Goal: Transaction & Acquisition: Register for event/course

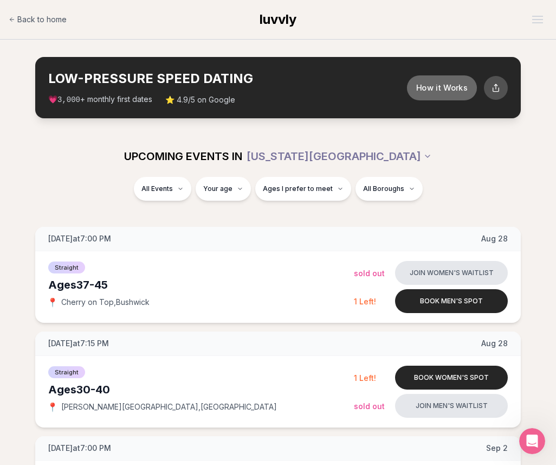
click at [424, 89] on button "How it Works" at bounding box center [442, 87] width 70 height 25
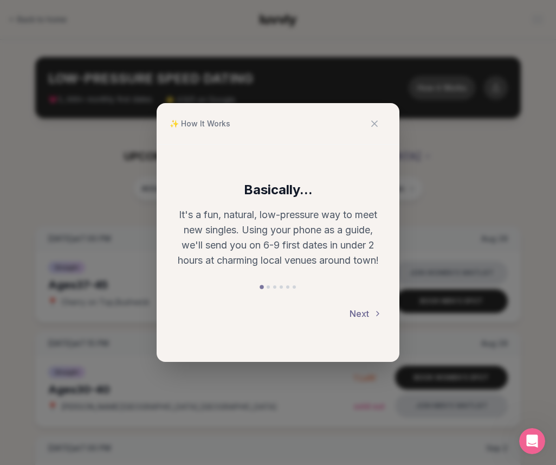
click at [365, 313] on button "Next" at bounding box center [366, 313] width 33 height 24
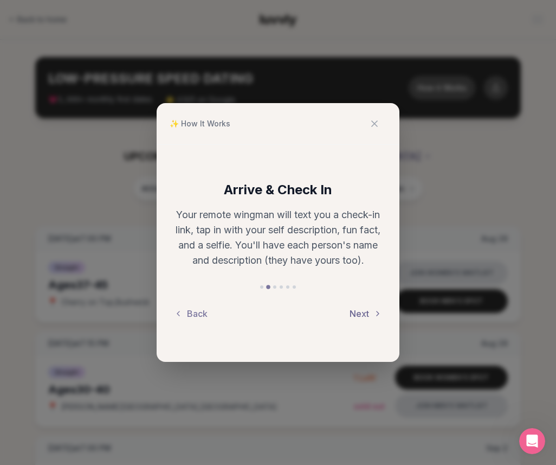
click at [365, 313] on button "Next" at bounding box center [366, 313] width 33 height 24
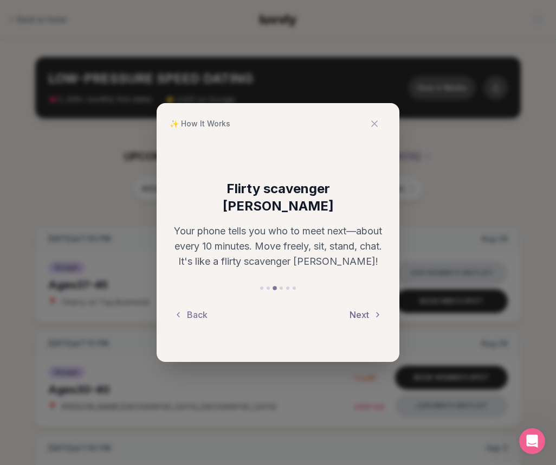
click at [356, 302] on button "Next" at bounding box center [366, 314] width 33 height 24
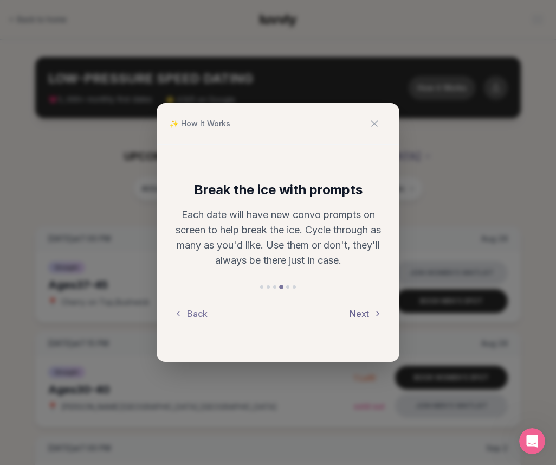
click at [356, 301] on button "Next" at bounding box center [366, 313] width 33 height 24
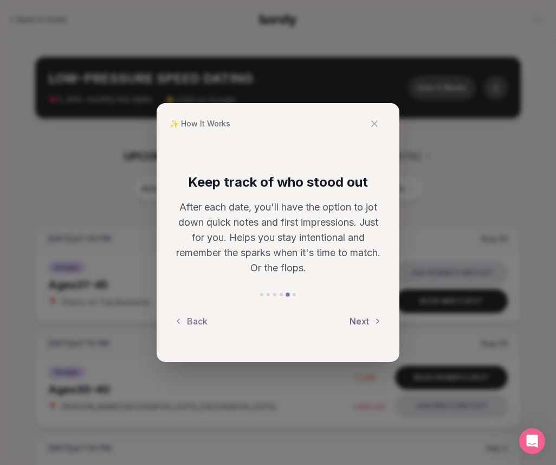
click at [360, 314] on button "Next" at bounding box center [366, 321] width 33 height 24
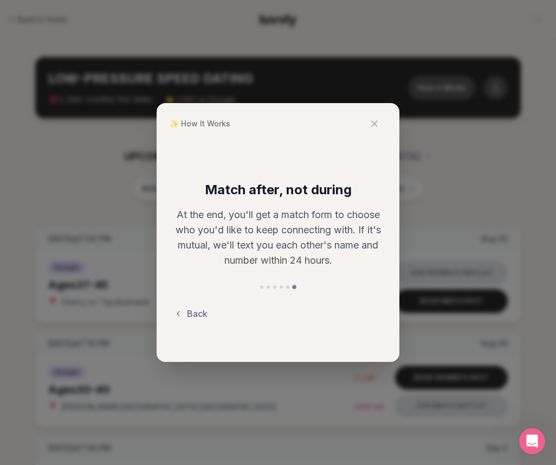
click at [190, 315] on button "Back" at bounding box center [191, 313] width 34 height 24
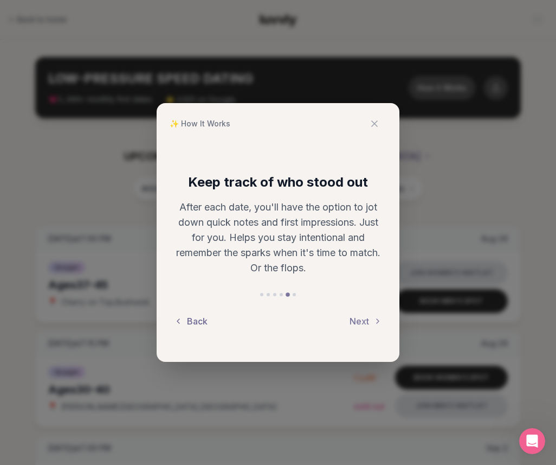
click at [190, 315] on button "Back" at bounding box center [191, 321] width 34 height 24
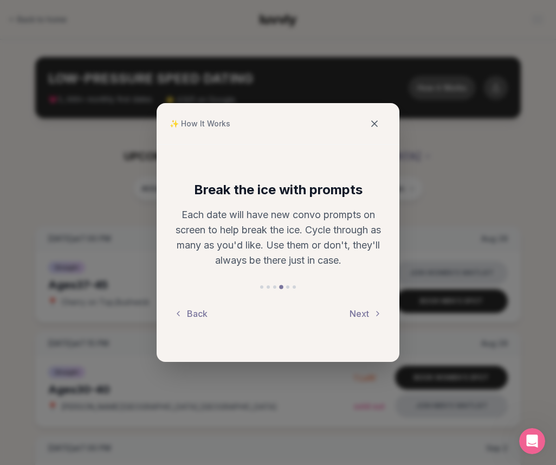
click at [376, 121] on icon at bounding box center [374, 123] width 11 height 11
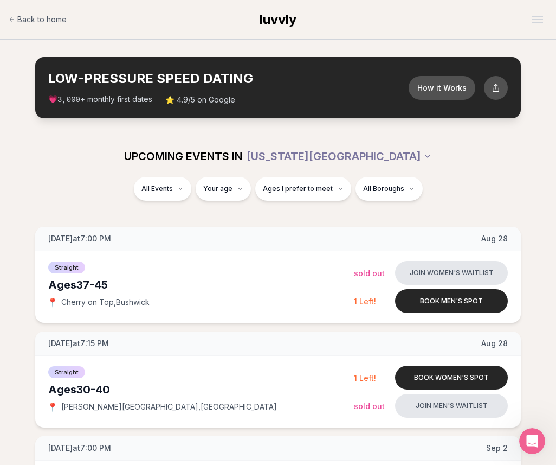
scroll to position [697, 0]
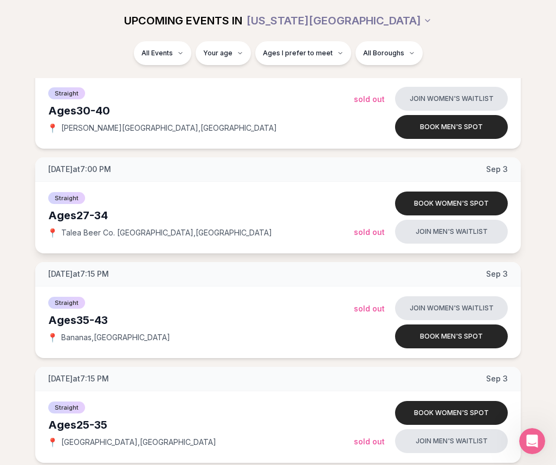
click at [276, 235] on div "📍 Talea Beer Co. [GEOGRAPHIC_DATA] , [GEOGRAPHIC_DATA]" at bounding box center [201, 232] width 306 height 11
click at [415, 208] on button "Book women's spot" at bounding box center [451, 203] width 113 height 24
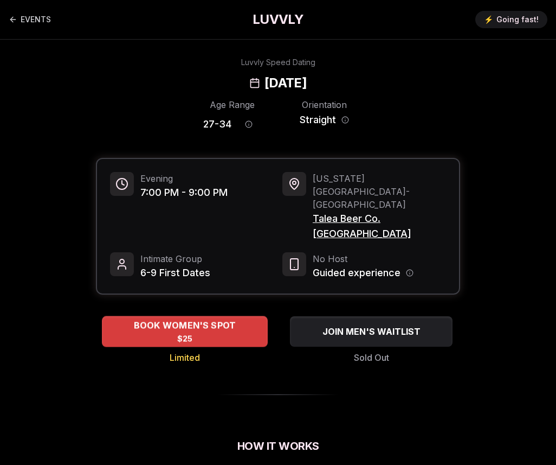
click at [212, 316] on div "BOOK WOMEN'S SPOT $25" at bounding box center [185, 331] width 166 height 30
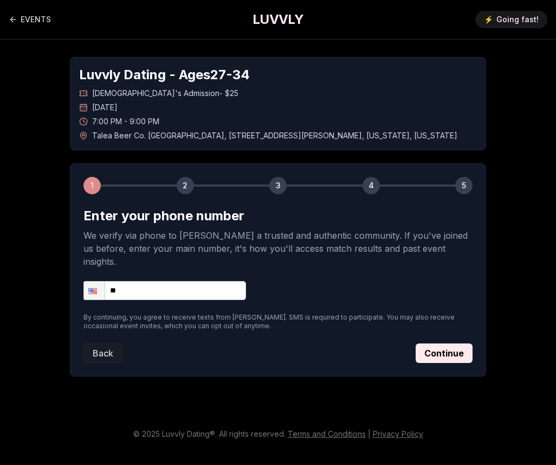
click at [218, 285] on input "**" at bounding box center [164, 290] width 163 height 19
type input "**********"
click at [458, 344] on button "Continue" at bounding box center [444, 353] width 57 height 20
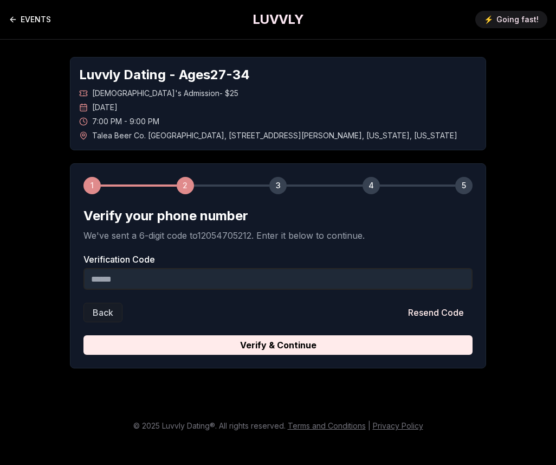
click at [15, 18] on icon "Back to events" at bounding box center [13, 19] width 9 height 9
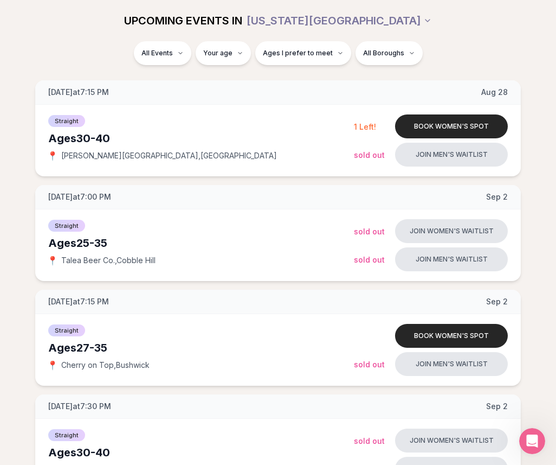
scroll to position [697, 0]
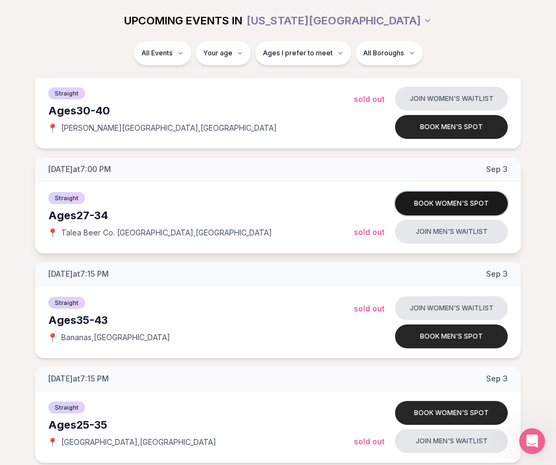
click at [429, 200] on button "Book women's spot" at bounding box center [451, 203] width 113 height 24
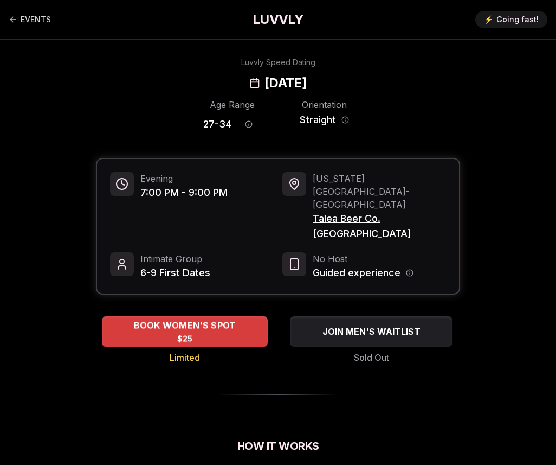
click at [214, 319] on span "BOOK WOMEN'S SPOT" at bounding box center [185, 325] width 107 height 13
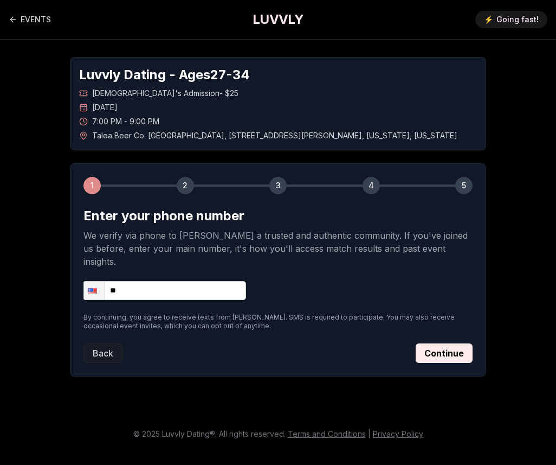
click at [214, 281] on input "**" at bounding box center [164, 290] width 163 height 19
type input "**********"
click at [438, 343] on button "Continue" at bounding box center [444, 353] width 57 height 20
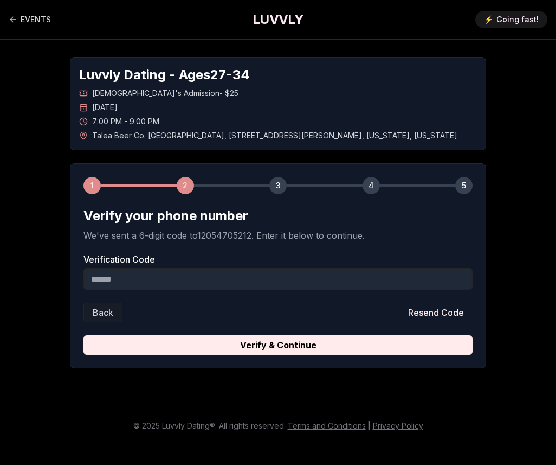
click at [156, 285] on input "Verification Code" at bounding box center [277, 279] width 389 height 22
type input "******"
click at [194, 331] on form "Verify your phone number We've sent a 6-digit code to 12054705212 . Enter it be…" at bounding box center [277, 280] width 389 height 147
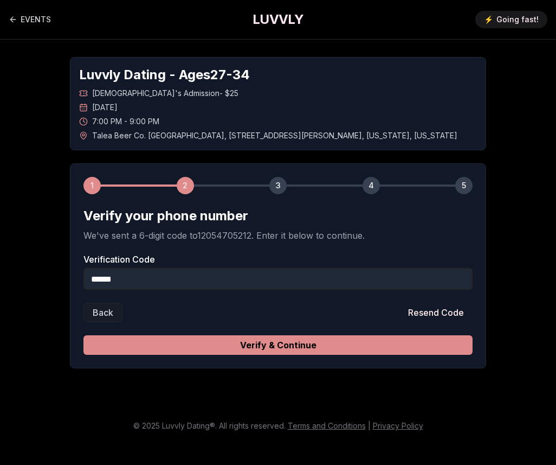
click at [198, 342] on button "Verify & Continue" at bounding box center [277, 345] width 389 height 20
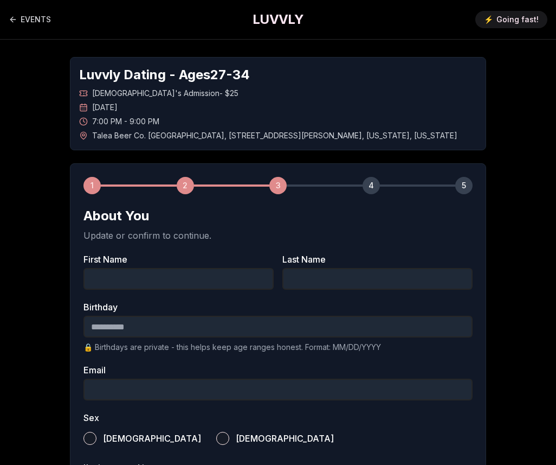
click at [157, 273] on input "First Name" at bounding box center [178, 279] width 190 height 22
type input "***"
type input "******"
type input "**********"
click at [165, 326] on input "Birthday" at bounding box center [277, 326] width 389 height 22
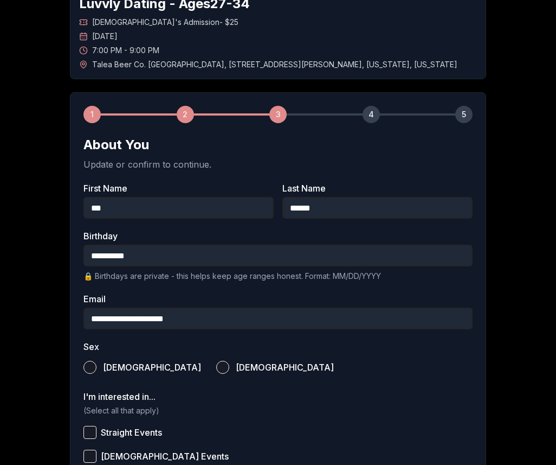
scroll to position [77, 0]
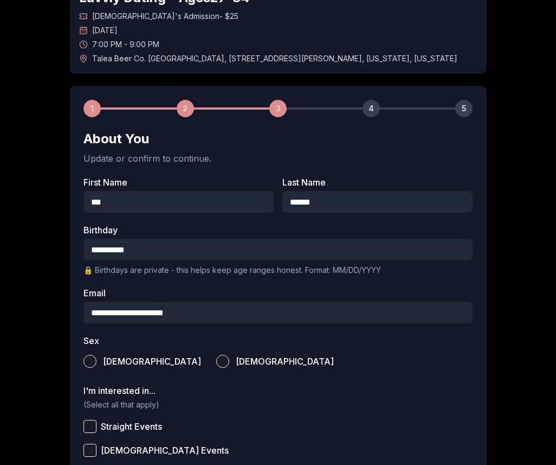
type input "**********"
click at [216, 367] on label "[DEMOGRAPHIC_DATA]" at bounding box center [275, 361] width 118 height 24
click at [216, 367] on button "[DEMOGRAPHIC_DATA]" at bounding box center [222, 360] width 13 height 13
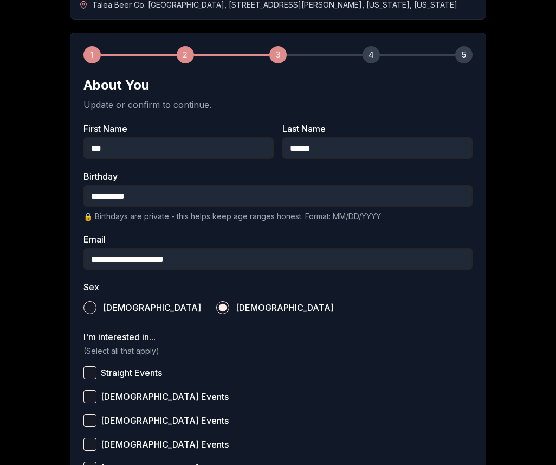
click at [129, 372] on span "Straight Events" at bounding box center [131, 372] width 61 height 9
click at [96, 372] on button "Straight Events" at bounding box center [89, 372] width 13 height 13
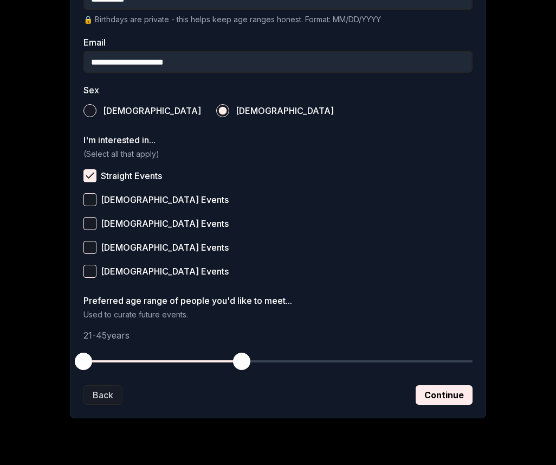
scroll to position [329, 0]
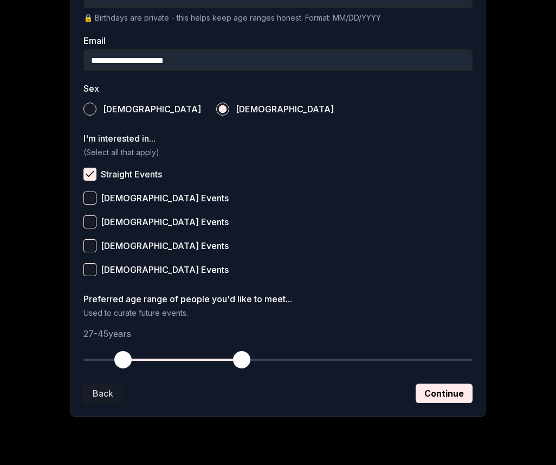
drag, startPoint x: 85, startPoint y: 358, endPoint x: 125, endPoint y: 359, distance: 39.6
click at [125, 359] on span "button" at bounding box center [122, 359] width 17 height 17
drag, startPoint x: 124, startPoint y: 359, endPoint x: 118, endPoint y: 359, distance: 6.0
click at [118, 359] on span "button" at bounding box center [116, 359] width 17 height 17
drag, startPoint x: 241, startPoint y: 363, endPoint x: 207, endPoint y: 363, distance: 34.7
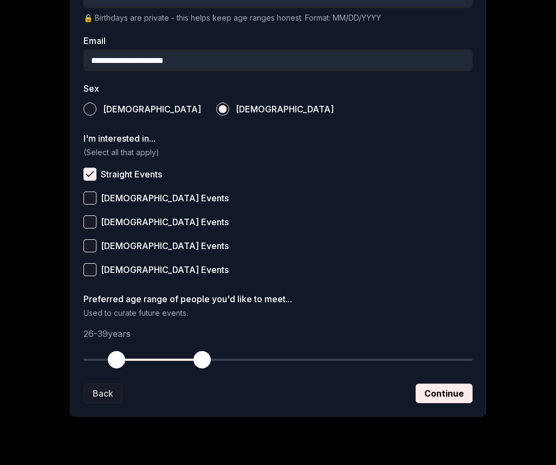
click at [206, 363] on span "button" at bounding box center [201, 359] width 17 height 17
click at [427, 390] on button "Continue" at bounding box center [444, 393] width 57 height 20
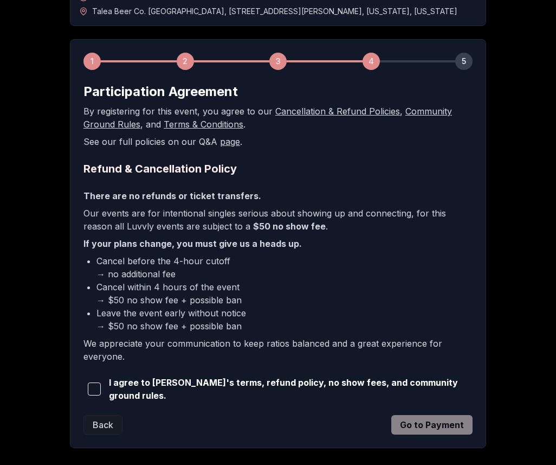
scroll to position [128, 0]
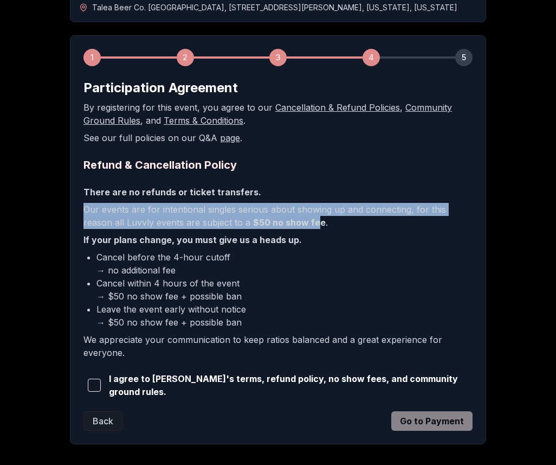
drag, startPoint x: 82, startPoint y: 211, endPoint x: 287, endPoint y: 224, distance: 205.3
click at [287, 225] on div "1 2 3 4 5 Participation Agreement By registering for this event, you agree to o…" at bounding box center [278, 239] width 416 height 409
drag, startPoint x: 297, startPoint y: 227, endPoint x: 89, endPoint y: 205, distance: 209.3
click at [89, 205] on p "Our events are for intentional singles serious about showing up and connecting,…" at bounding box center [277, 216] width 389 height 26
copy p "ur events are for intentional singles serious about showing up and connecting, …"
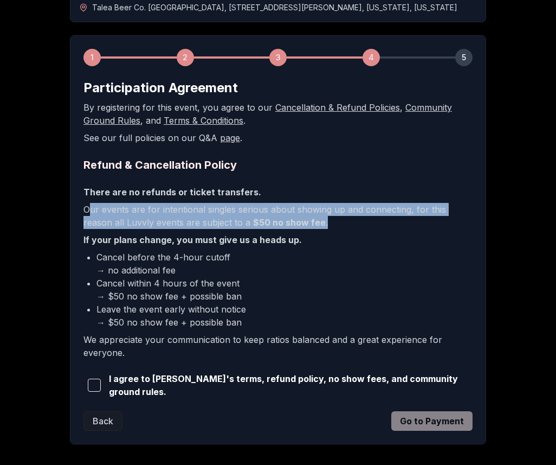
click at [279, 388] on span "I agree to [PERSON_NAME]'s terms, refund policy, no show fees, and community gr…" at bounding box center [291, 385] width 364 height 26
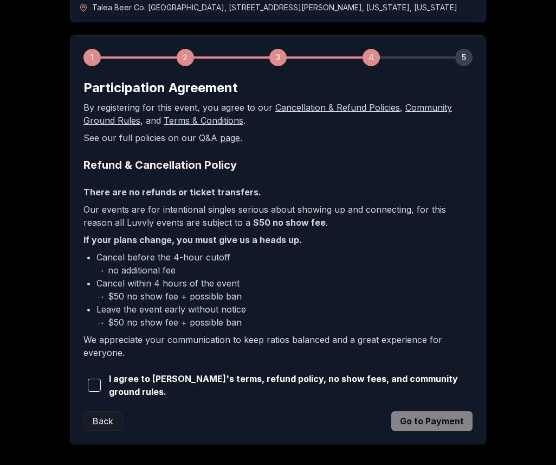
click at [95, 391] on button "button" at bounding box center [93, 385] width 21 height 24
click at [440, 421] on button "Go to Payment" at bounding box center [431, 421] width 81 height 20
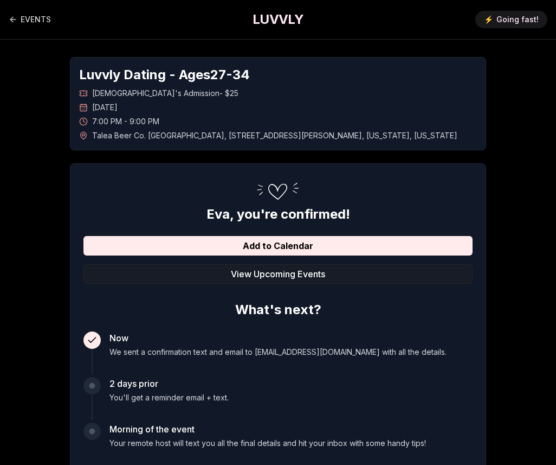
click at [183, 455] on div "Morning of the event Your remote host will text you all the final details and h…" at bounding box center [267, 443] width 317 height 43
